Goal: Task Accomplishment & Management: Use online tool/utility

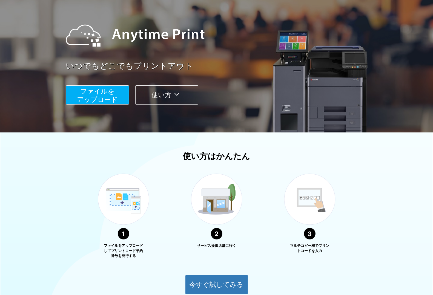
scroll to position [94, 0]
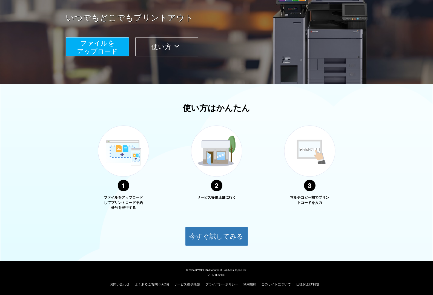
click at [91, 49] on span "ファイルを ​​アップロード" at bounding box center [97, 47] width 41 height 16
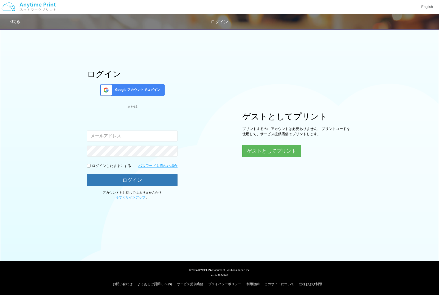
type input "[EMAIL_ADDRESS][DOMAIN_NAME]"
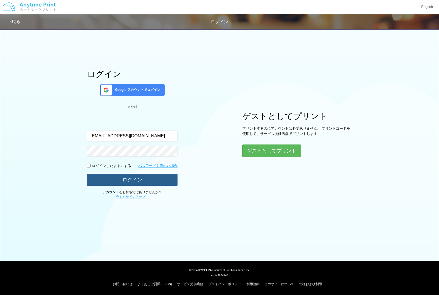
click at [128, 183] on button "ログイン" at bounding box center [132, 180] width 90 height 12
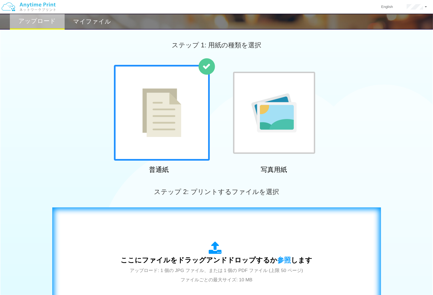
scroll to position [69, 0]
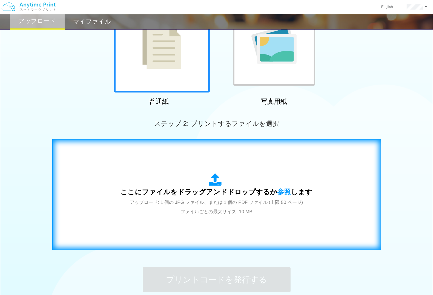
click at [199, 191] on span "ここにファイルをドラッグアンドドロップするか 参照 します" at bounding box center [217, 192] width 192 height 8
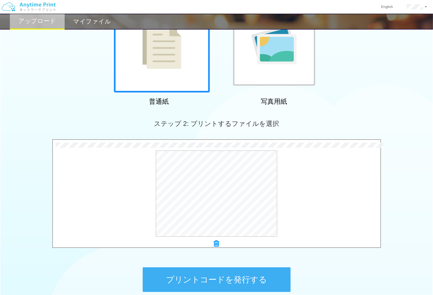
click at [211, 282] on button "プリントコードを発行する" at bounding box center [217, 280] width 148 height 25
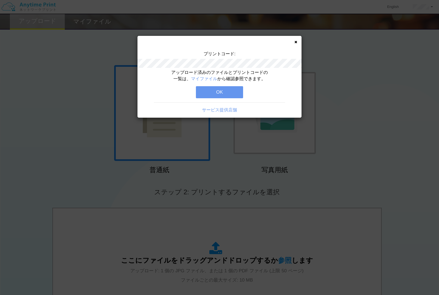
click at [228, 93] on button "OK" at bounding box center [219, 92] width 47 height 12
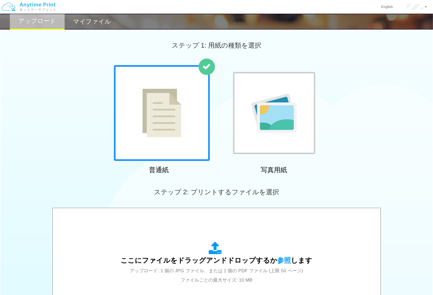
click at [277, 124] on img at bounding box center [274, 113] width 45 height 39
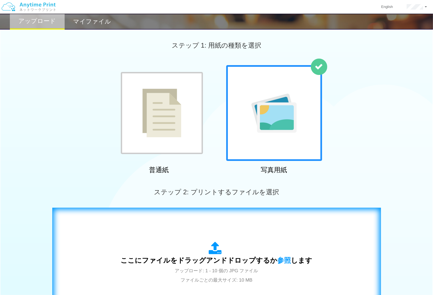
click at [214, 253] on icon at bounding box center [216, 249] width 15 height 14
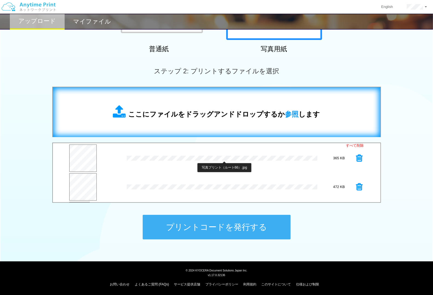
scroll to position [28, 0]
click at [213, 225] on button "プリントコードを発行する" at bounding box center [217, 227] width 148 height 25
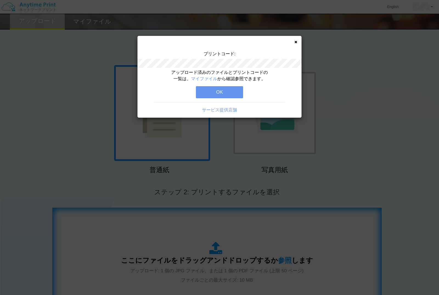
click at [226, 91] on button "OK" at bounding box center [219, 92] width 47 height 12
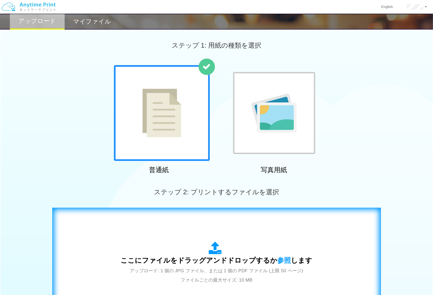
drag, startPoint x: 146, startPoint y: 0, endPoint x: 339, endPoint y: 91, distance: 213.1
click at [339, 91] on div "普通紙 写真用紙" at bounding box center [216, 120] width 433 height 111
